Goal: Information Seeking & Learning: Learn about a topic

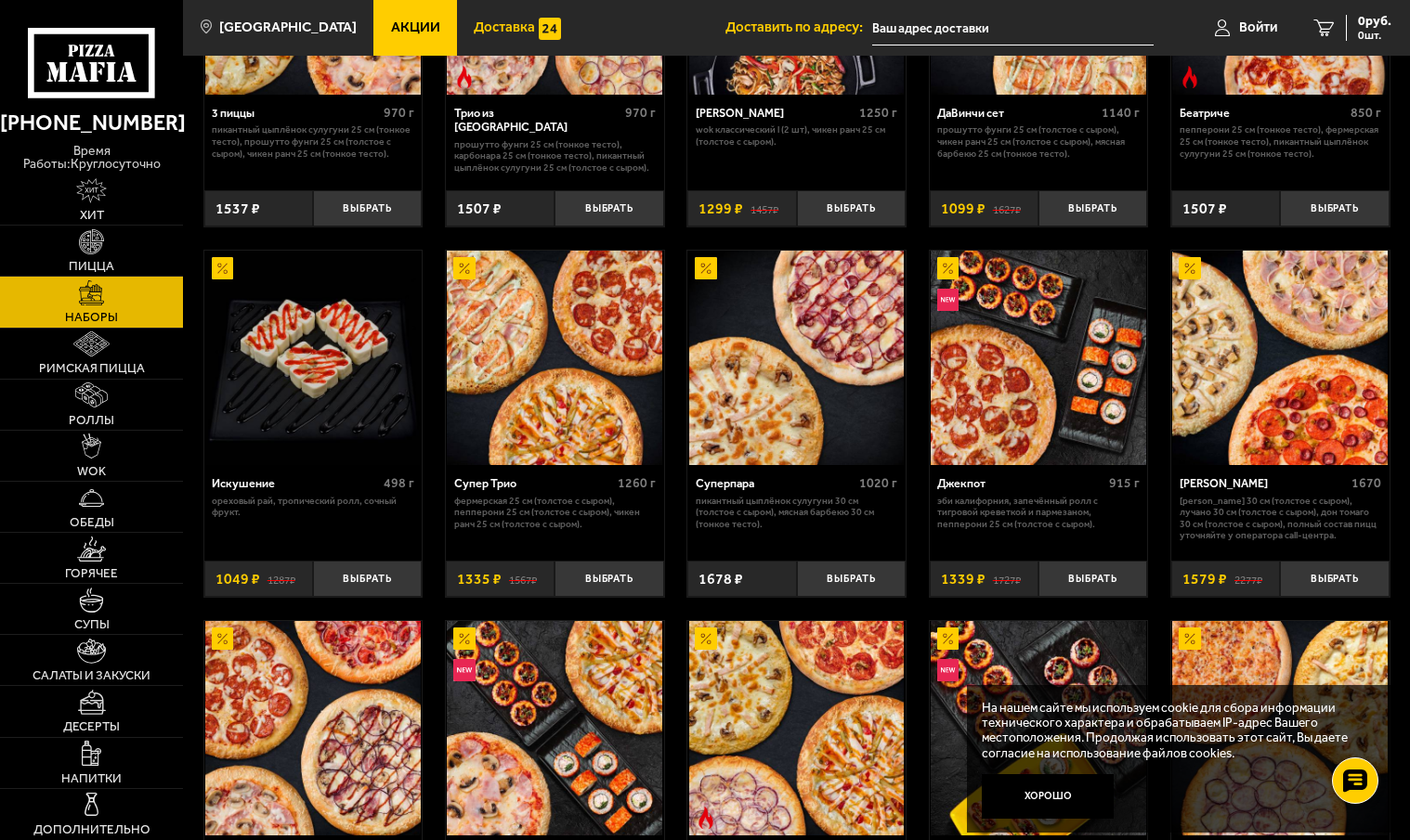
scroll to position [464, 0]
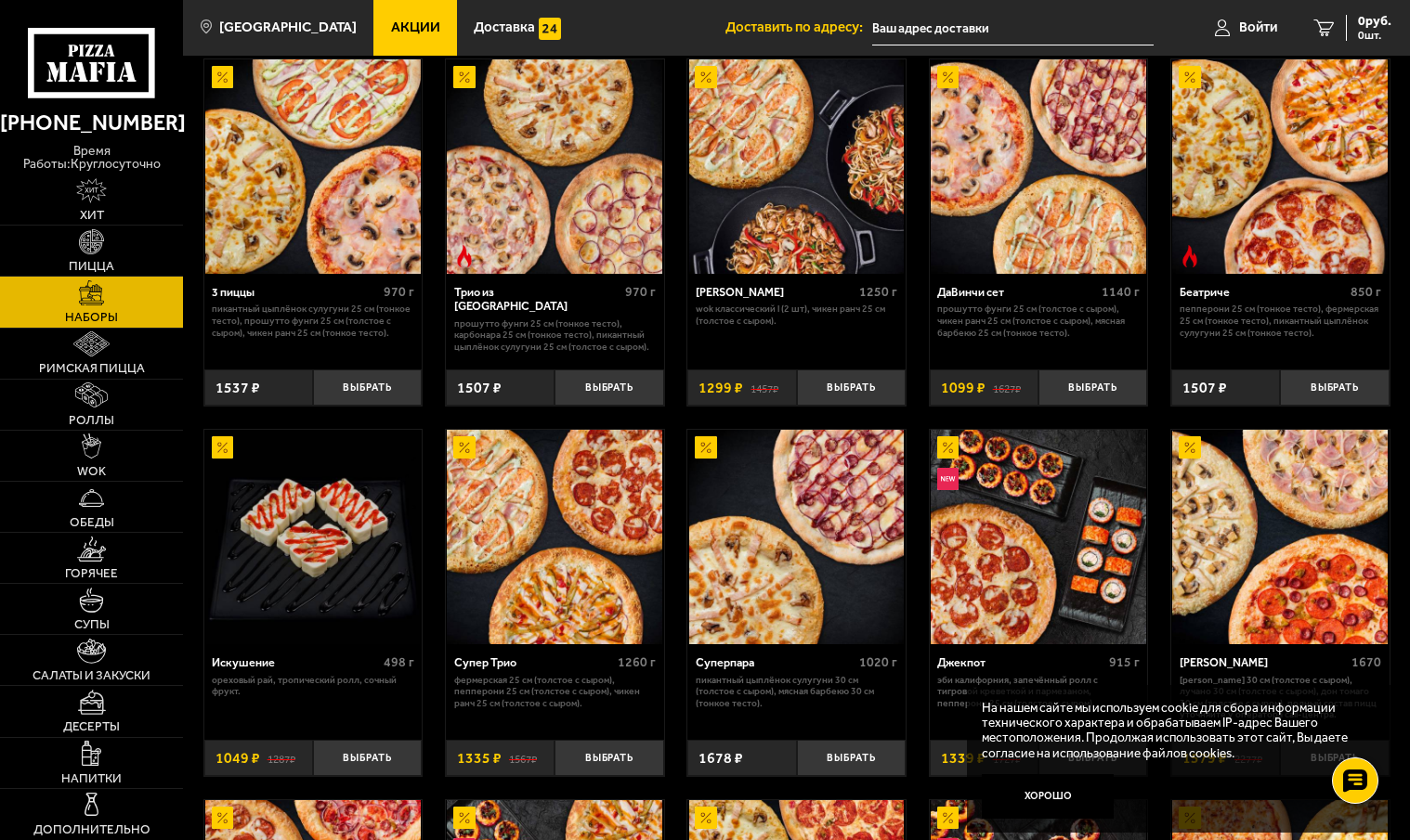
click at [416, 17] on link "Акции" at bounding box center [414, 28] width 83 height 55
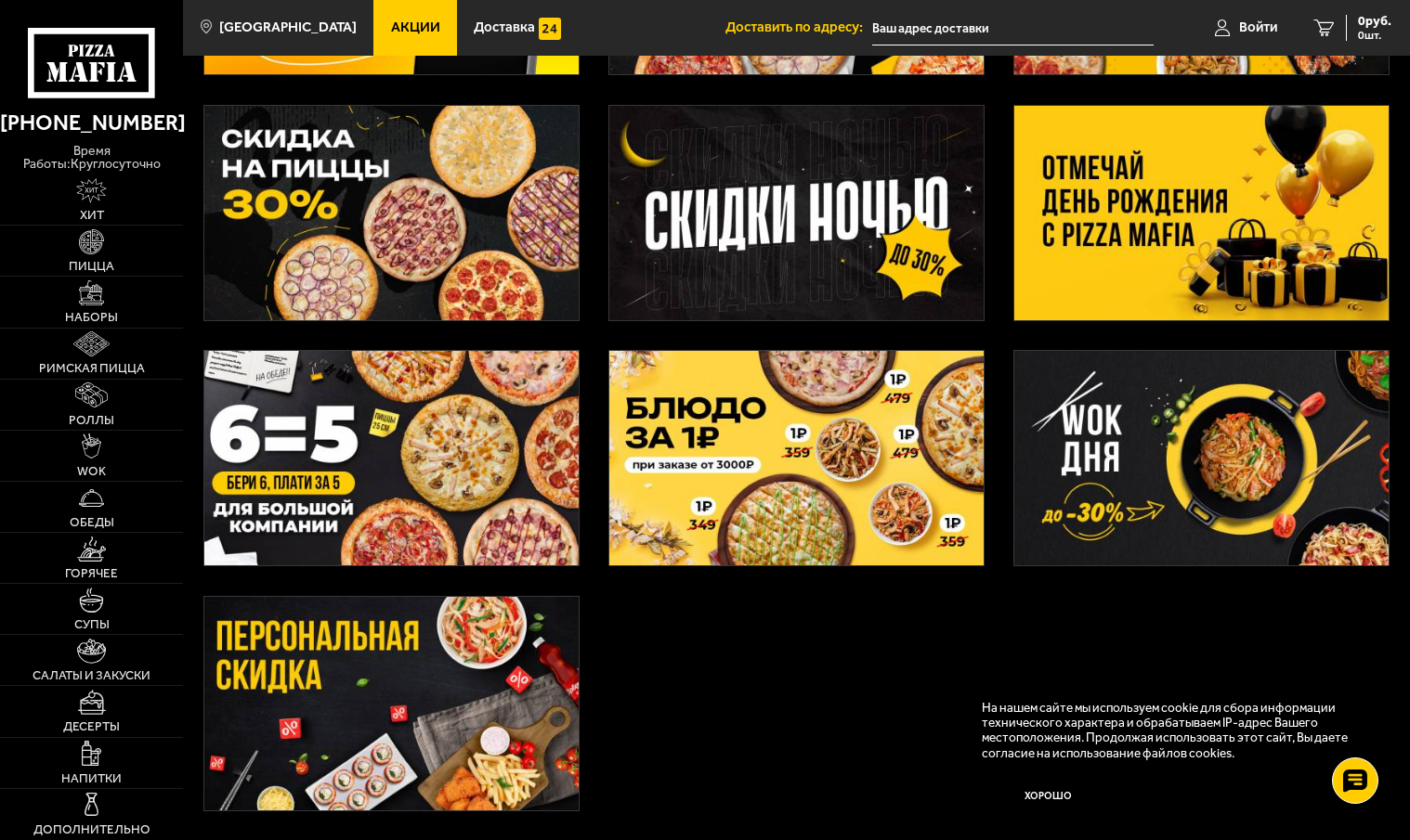
scroll to position [371, 0]
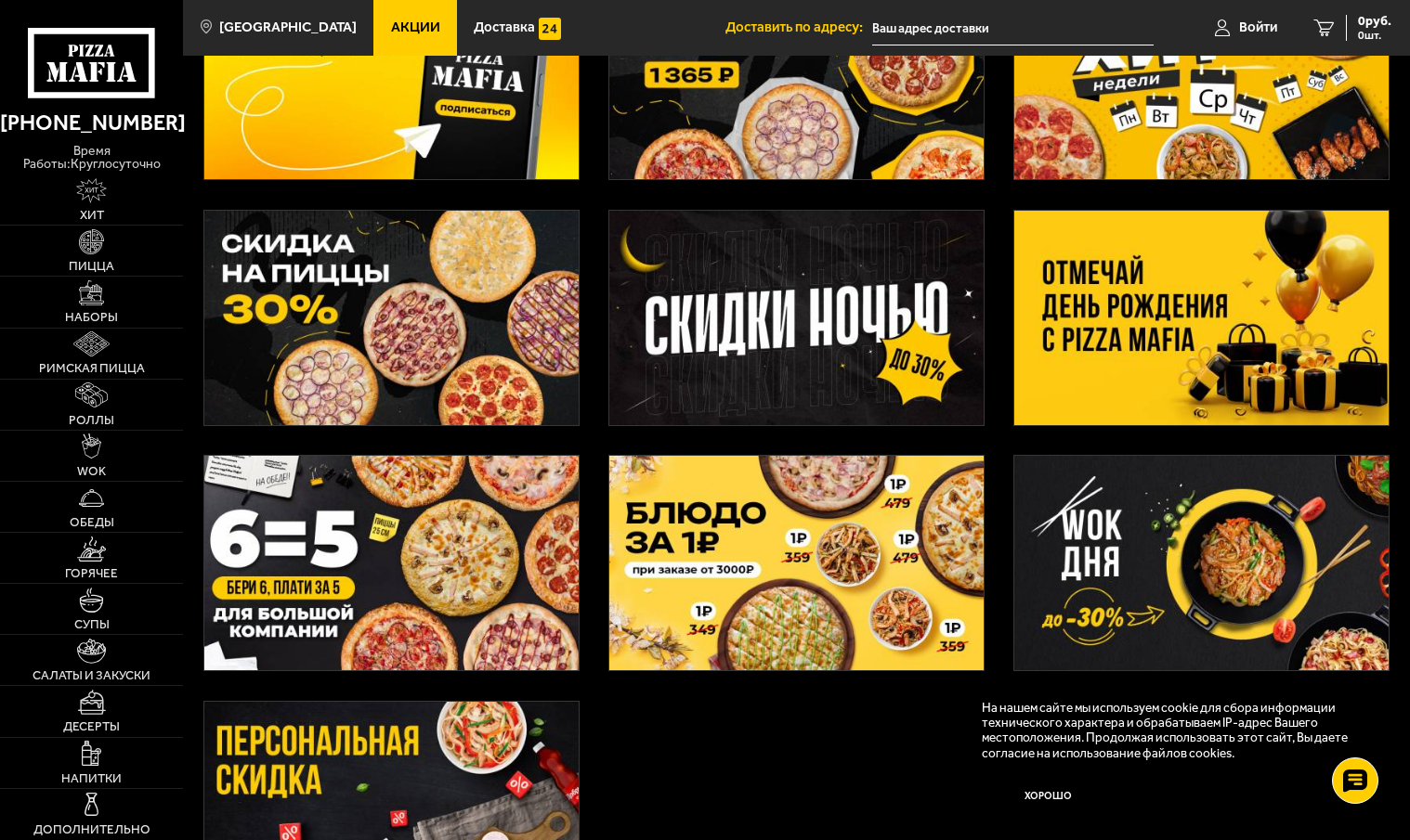
click at [1117, 397] on img at bounding box center [1200, 318] width 373 height 215
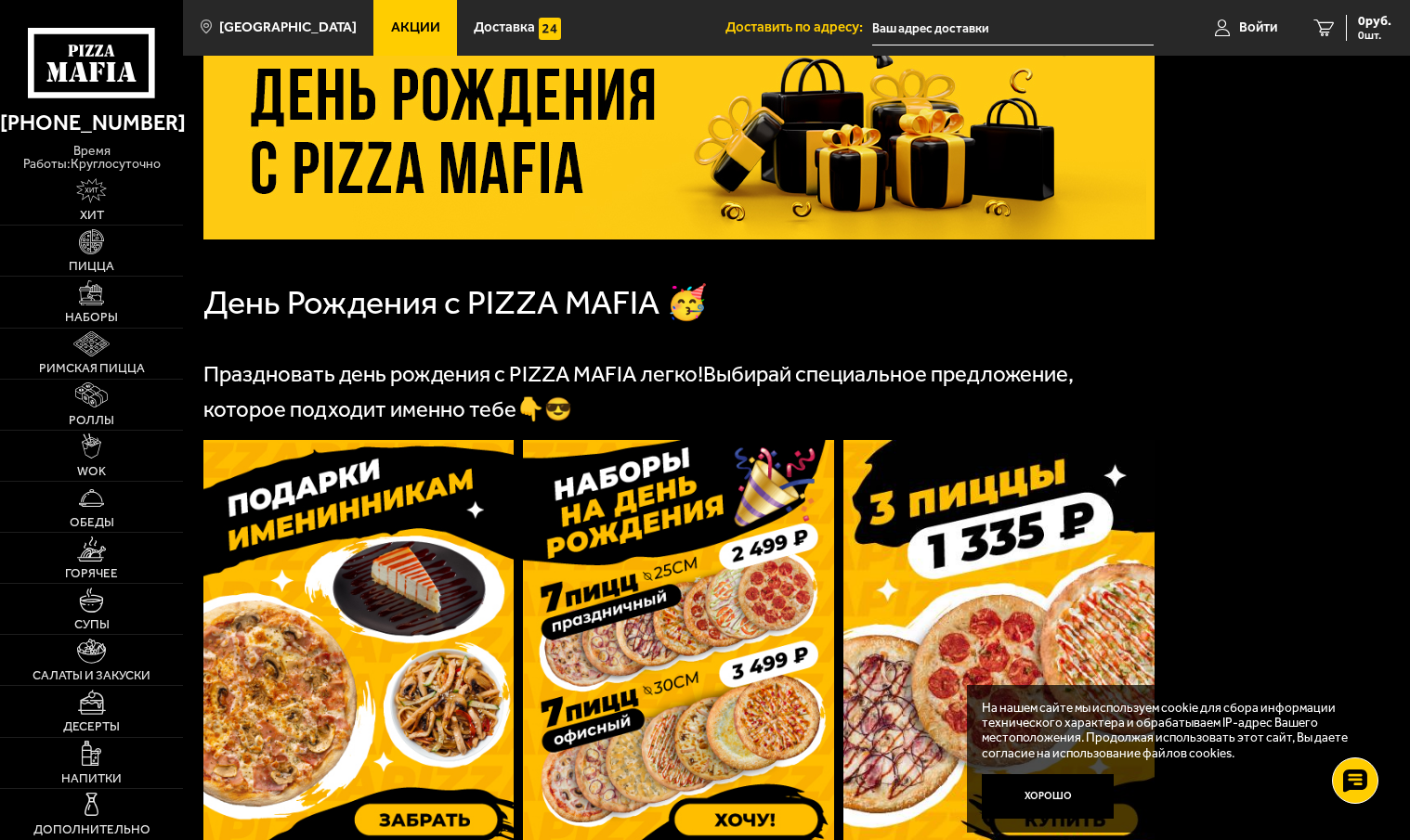
scroll to position [279, 0]
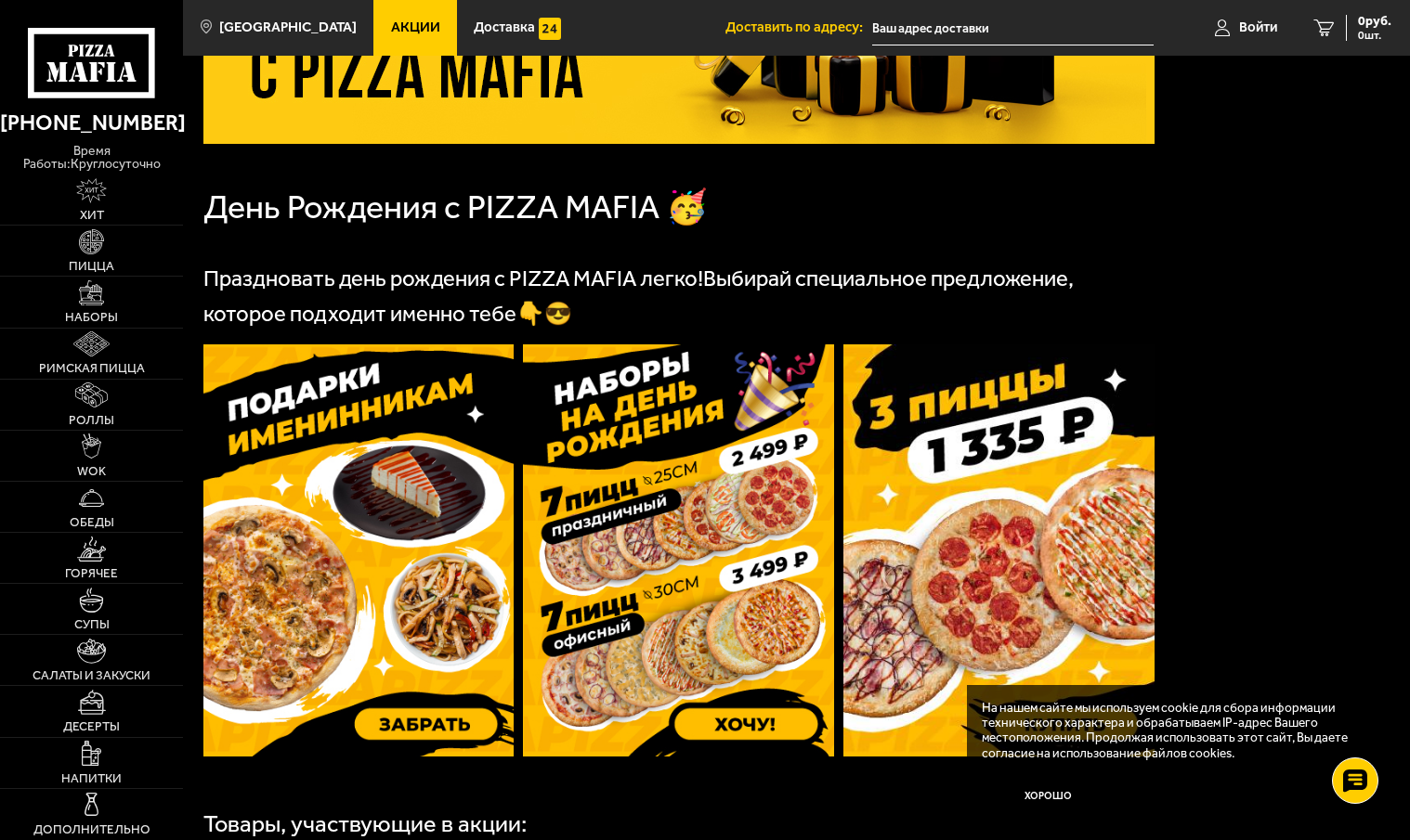
click at [367, 620] on img at bounding box center [359, 551] width 311 height 412
